Goal: Information Seeking & Learning: Compare options

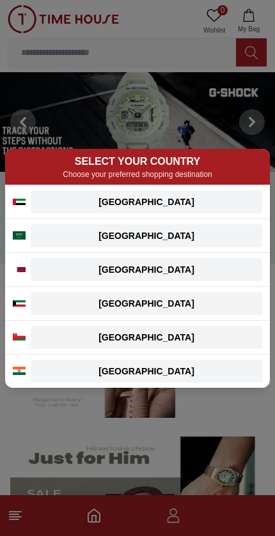
click at [180, 204] on div "[GEOGRAPHIC_DATA]" at bounding box center [146, 202] width 216 height 13
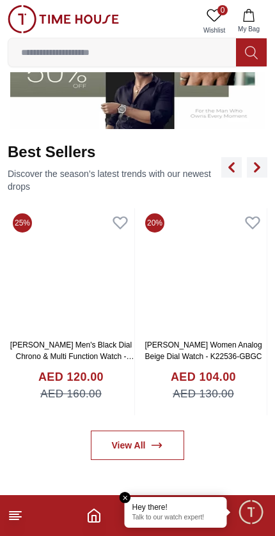
scroll to position [442, 0]
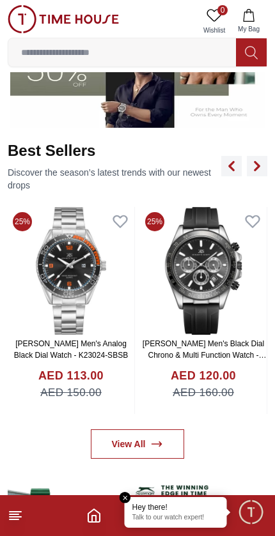
click at [222, 276] on img at bounding box center [203, 271] width 127 height 128
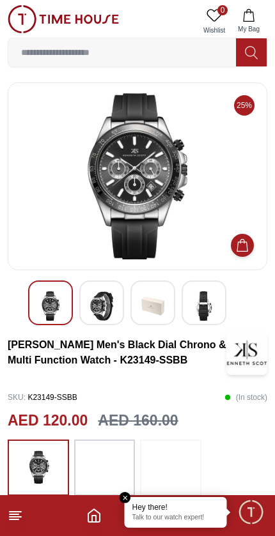
click at [111, 297] on img at bounding box center [101, 305] width 23 height 29
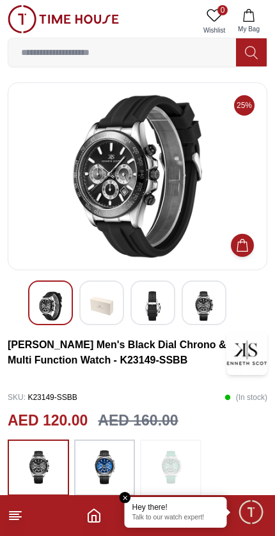
click at [162, 309] on img at bounding box center [152, 305] width 23 height 29
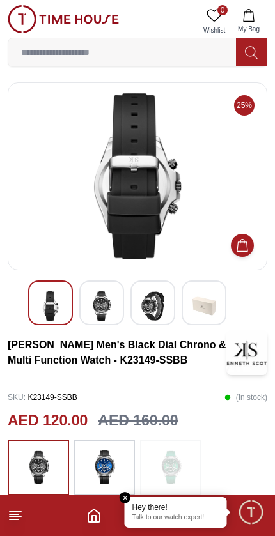
click at [206, 309] on img at bounding box center [203, 305] width 23 height 29
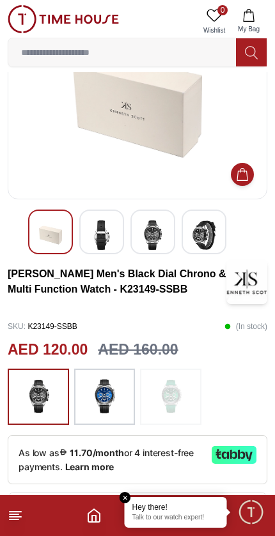
scroll to position [73, 0]
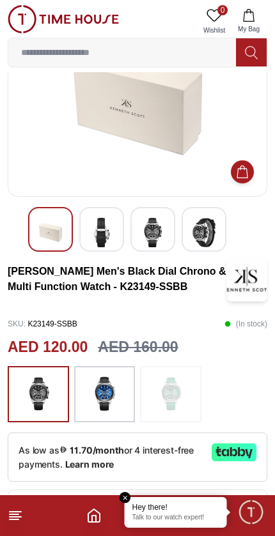
click at [107, 389] on img at bounding box center [104, 394] width 32 height 43
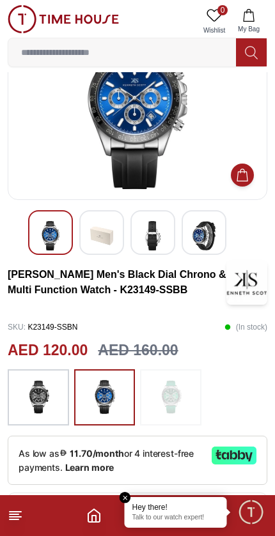
scroll to position [44, 0]
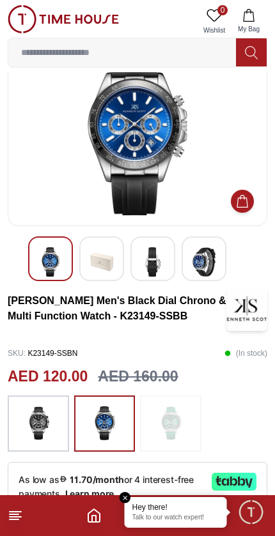
click at [31, 424] on img at bounding box center [38, 423] width 32 height 43
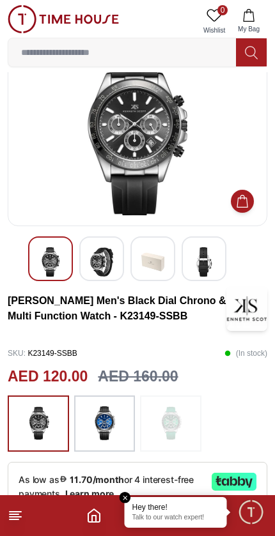
click at [111, 429] on img at bounding box center [104, 423] width 32 height 43
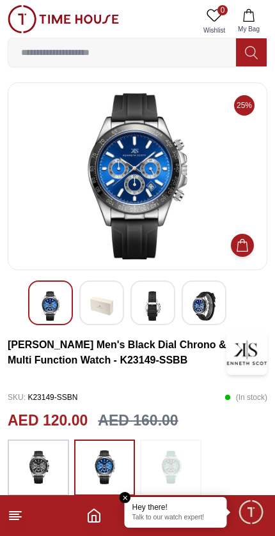
click at [100, 304] on img at bounding box center [101, 305] width 23 height 29
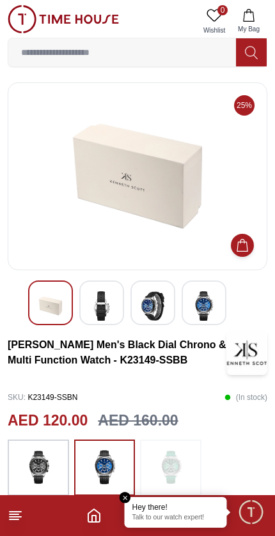
click at [106, 304] on img at bounding box center [101, 305] width 23 height 29
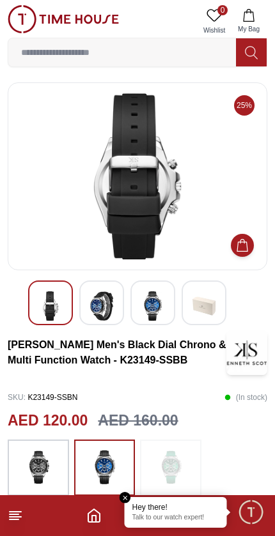
click at [170, 294] on div at bounding box center [152, 303] width 45 height 45
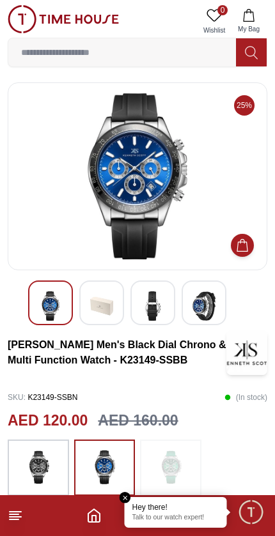
click at [213, 297] on img at bounding box center [203, 305] width 23 height 29
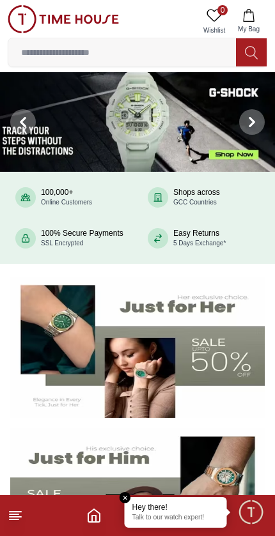
click at [19, 118] on icon at bounding box center [23, 122] width 10 height 10
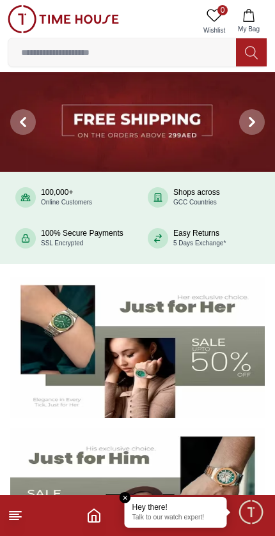
click at [109, 127] on img at bounding box center [137, 122] width 275 height 100
click at [139, 121] on img at bounding box center [137, 122] width 275 height 100
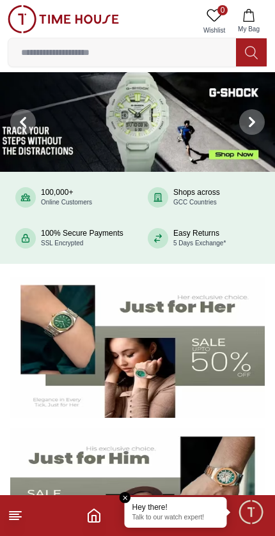
click at [217, 154] on img at bounding box center [137, 122] width 275 height 100
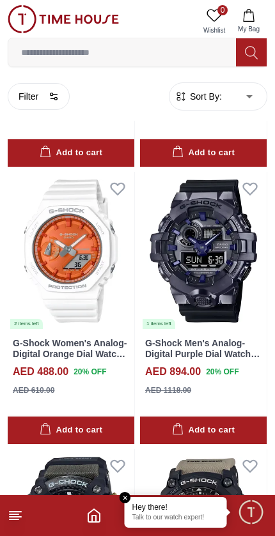
scroll to position [868, 0]
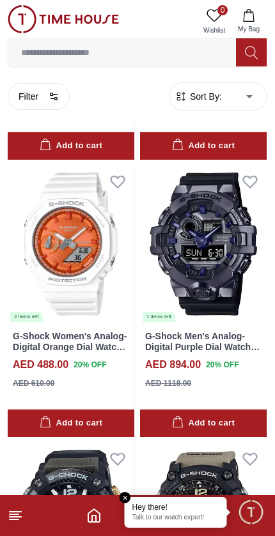
click at [56, 226] on img at bounding box center [71, 244] width 127 height 158
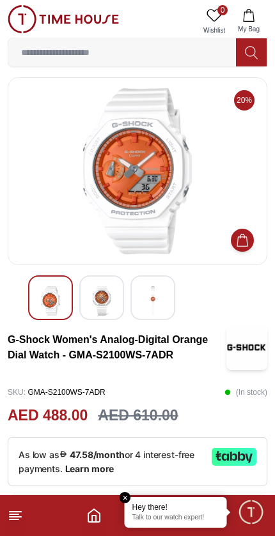
scroll to position [20, 0]
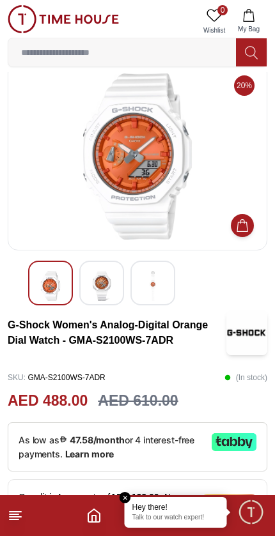
click at [102, 281] on img at bounding box center [101, 286] width 23 height 29
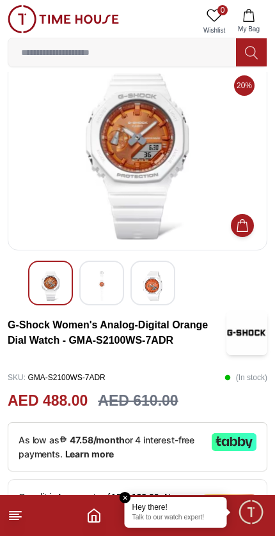
click at [103, 265] on div at bounding box center [101, 283] width 45 height 45
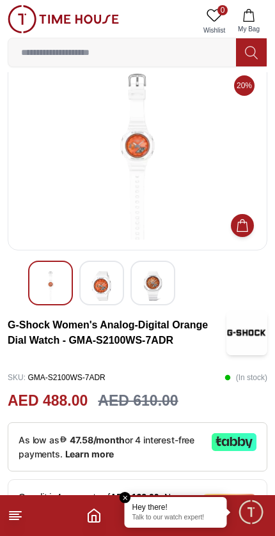
click at [40, 273] on img at bounding box center [50, 286] width 23 height 29
click at [158, 268] on div at bounding box center [152, 283] width 45 height 45
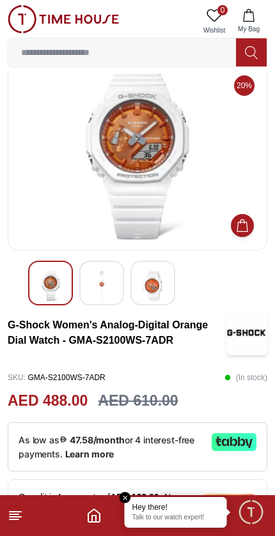
click at [105, 275] on img at bounding box center [101, 286] width 23 height 29
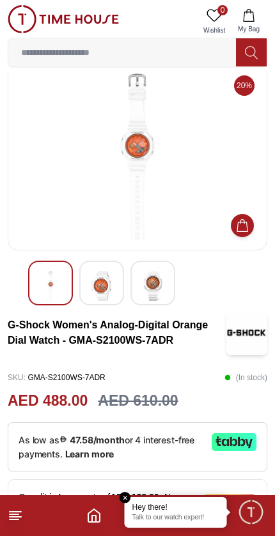
click at [93, 273] on img at bounding box center [101, 286] width 23 height 29
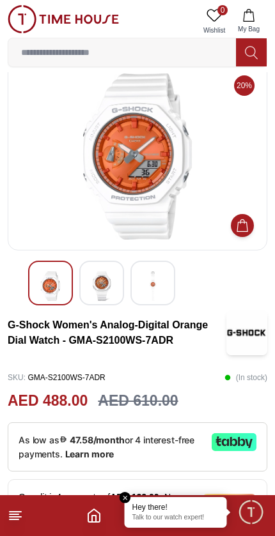
click at [151, 287] on img at bounding box center [152, 286] width 23 height 29
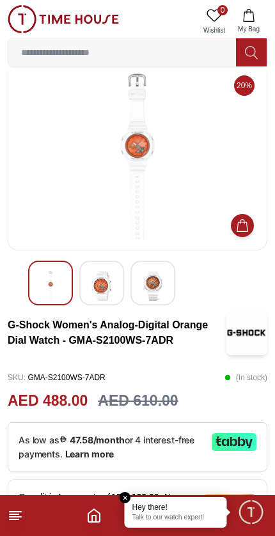
click at [92, 272] on img at bounding box center [101, 286] width 23 height 29
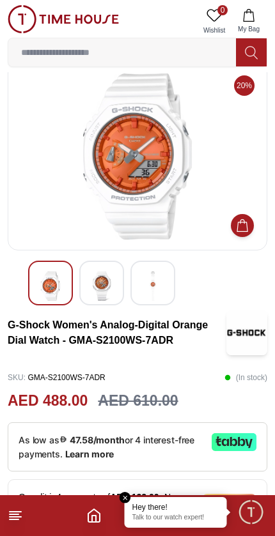
click at [100, 277] on img at bounding box center [101, 286] width 23 height 29
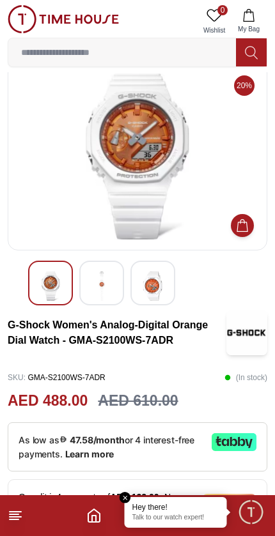
click at [43, 275] on img at bounding box center [50, 286] width 23 height 29
click at [41, 274] on img at bounding box center [50, 286] width 23 height 29
click at [153, 278] on img at bounding box center [152, 286] width 23 height 29
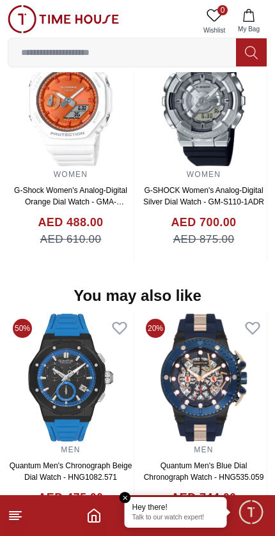
scroll to position [1113, 0]
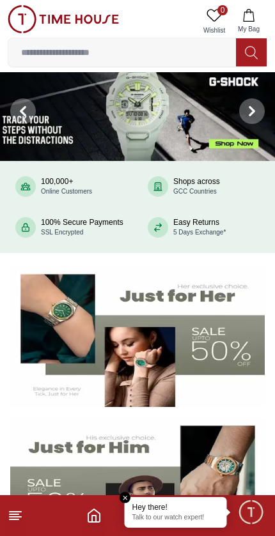
scroll to position [14, 0]
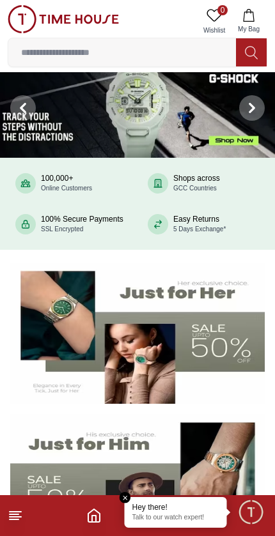
click at [256, 104] on icon at bounding box center [252, 108] width 10 height 10
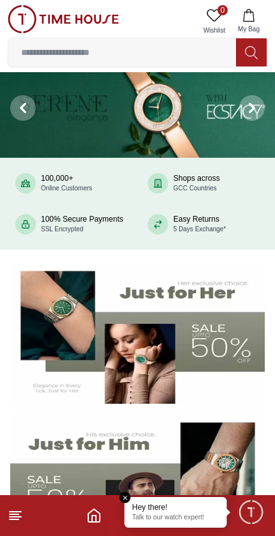
scroll to position [0, 0]
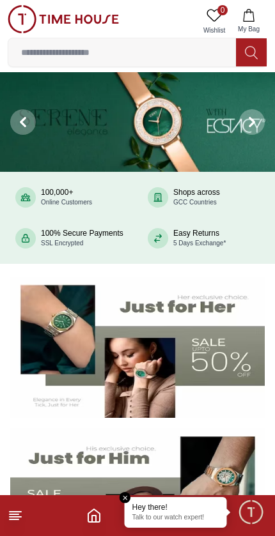
click at [254, 116] on span at bounding box center [252, 122] width 26 height 26
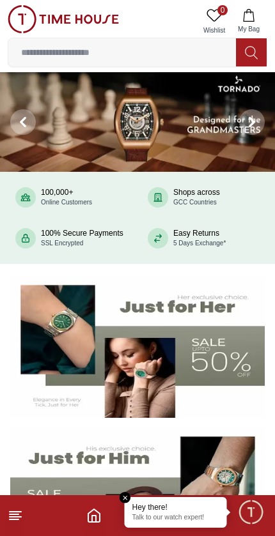
click at [257, 118] on span at bounding box center [252, 122] width 26 height 26
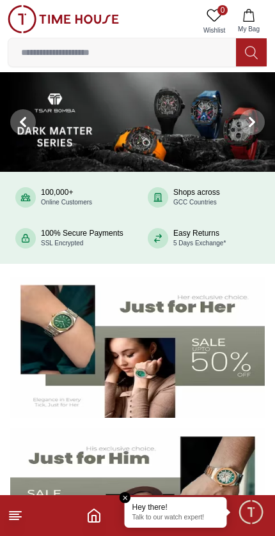
click at [249, 124] on icon at bounding box center [252, 122] width 10 height 10
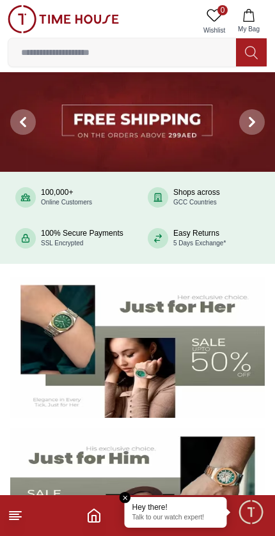
click at [252, 118] on icon at bounding box center [252, 122] width 10 height 10
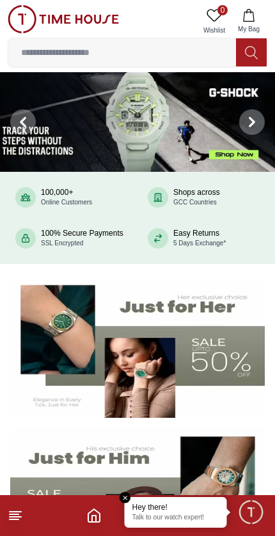
click at [254, 117] on icon at bounding box center [252, 122] width 10 height 10
click at [246, 125] on span at bounding box center [252, 122] width 26 height 26
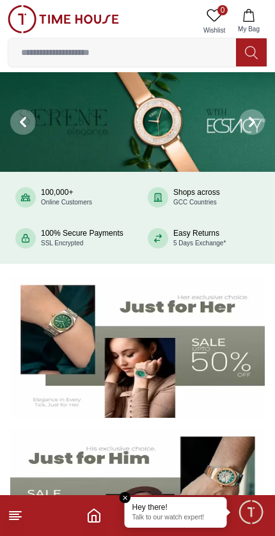
click at [239, 127] on button at bounding box center [252, 122] width 46 height 100
click at [245, 125] on span at bounding box center [252, 122] width 26 height 26
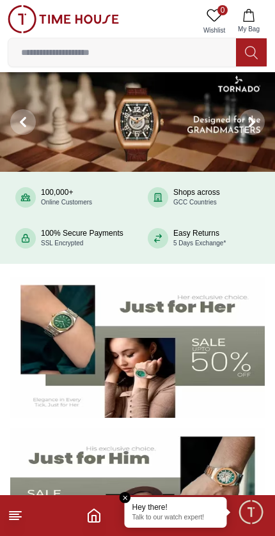
click at [180, 132] on img at bounding box center [137, 122] width 275 height 100
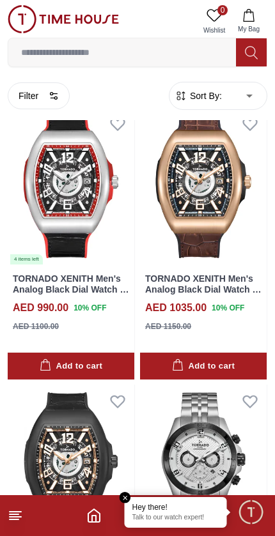
scroll to position [656, 0]
